Goal: Task Accomplishment & Management: Manage account settings

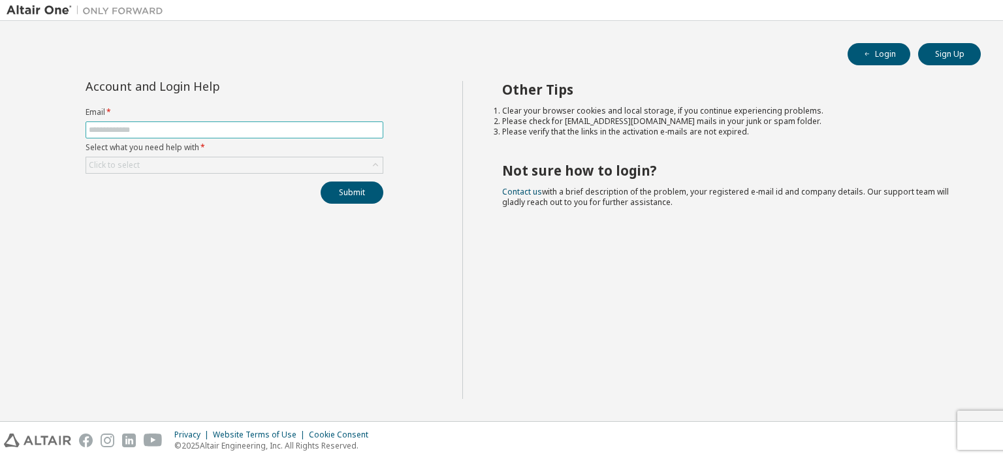
click at [265, 131] on input "text" at bounding box center [234, 130] width 291 height 10
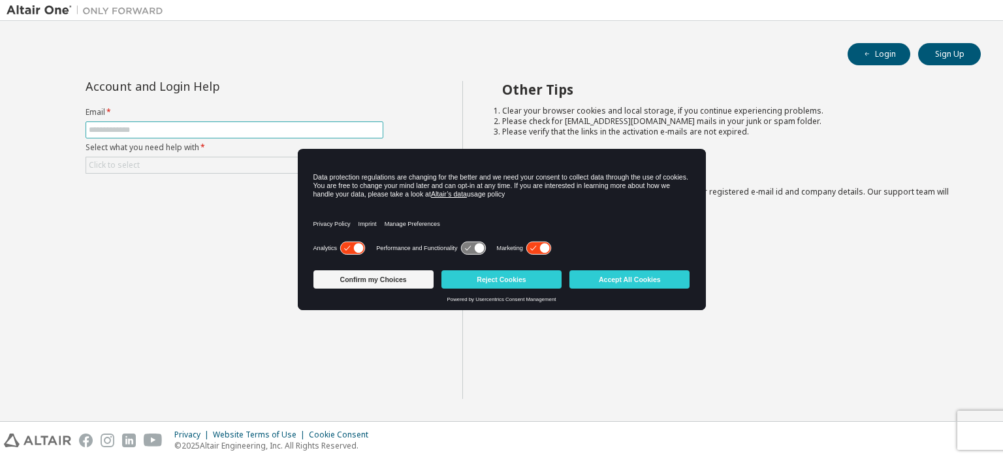
click at [229, 133] on input "text" at bounding box center [234, 130] width 291 height 10
type input "**********"
click at [362, 279] on button "Confirm my Choices" at bounding box center [373, 279] width 120 height 18
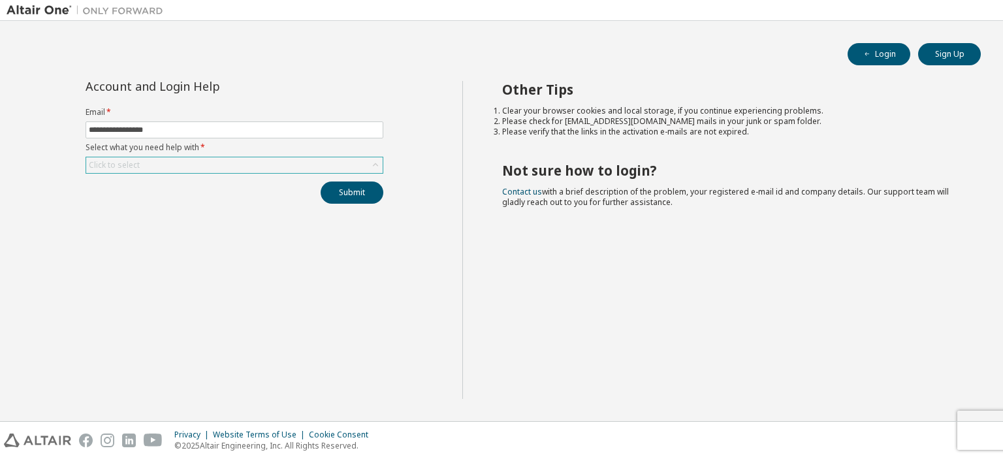
click at [222, 165] on div "Click to select" at bounding box center [234, 165] width 296 height 16
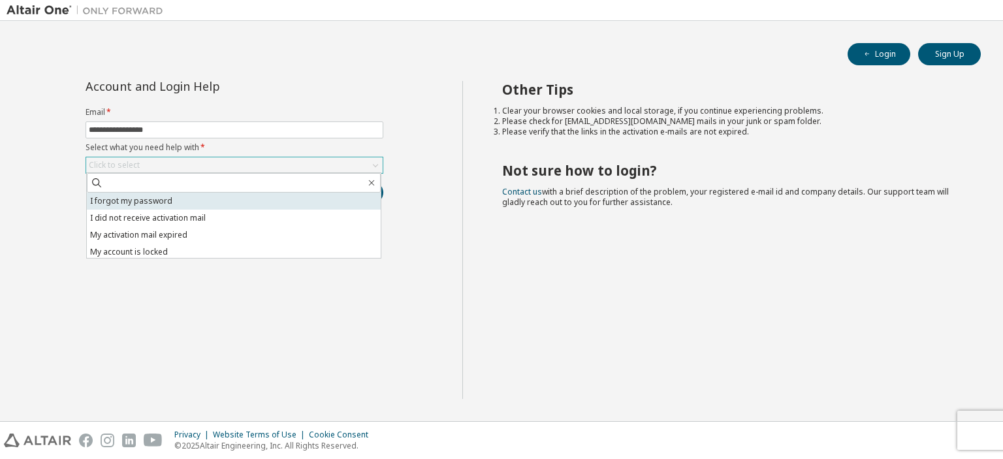
click at [202, 203] on li "I forgot my password" at bounding box center [234, 201] width 294 height 17
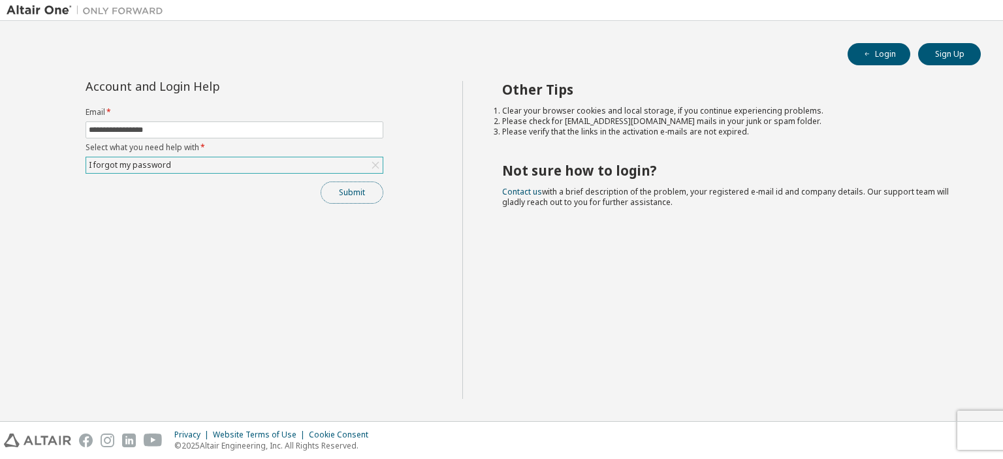
click at [355, 190] on button "Submit" at bounding box center [352, 192] width 63 height 22
